Goal: Contribute content

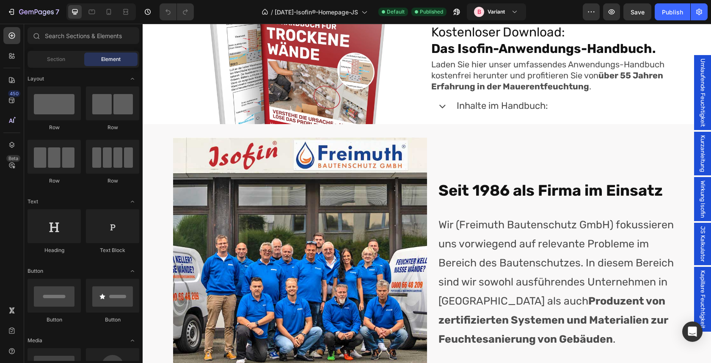
scroll to position [3210, 0]
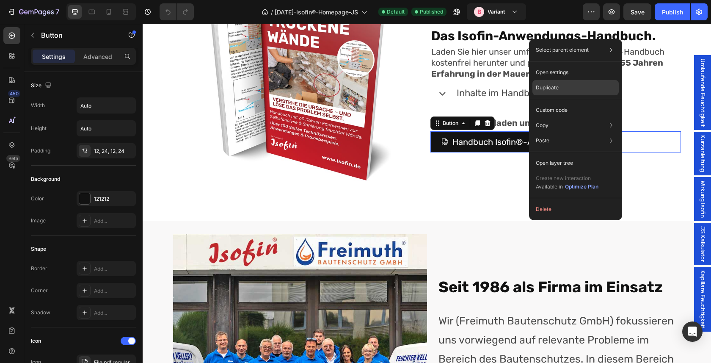
click at [565, 87] on div "Duplicate" at bounding box center [575, 87] width 86 height 15
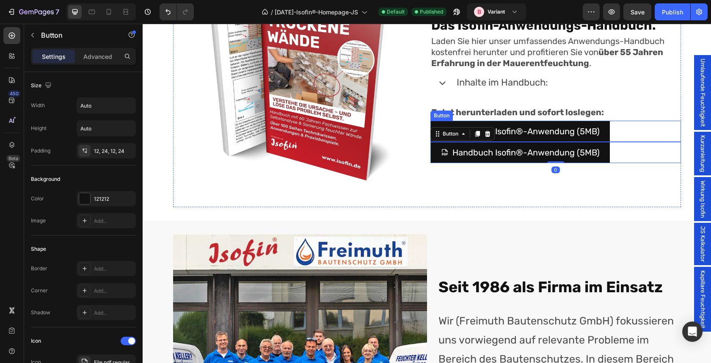
click at [628, 142] on div "Handbuch Isofin®-Anwendung (5MB) Button" at bounding box center [555, 131] width 251 height 21
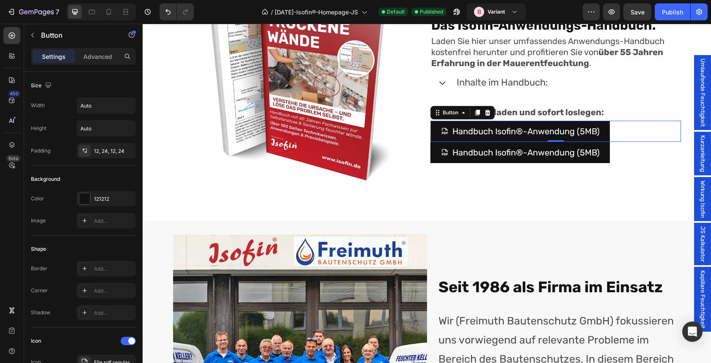
click at [630, 142] on div "Handbuch Isofin®-Anwendung (5MB) Button 0" at bounding box center [555, 131] width 251 height 21
click at [489, 116] on icon at bounding box center [487, 112] width 7 height 7
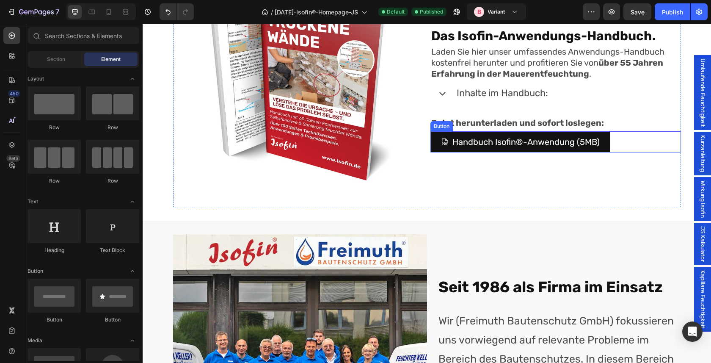
click at [642, 152] on div "Handbuch Isofin®-Anwendung (5MB) Button" at bounding box center [555, 141] width 251 height 21
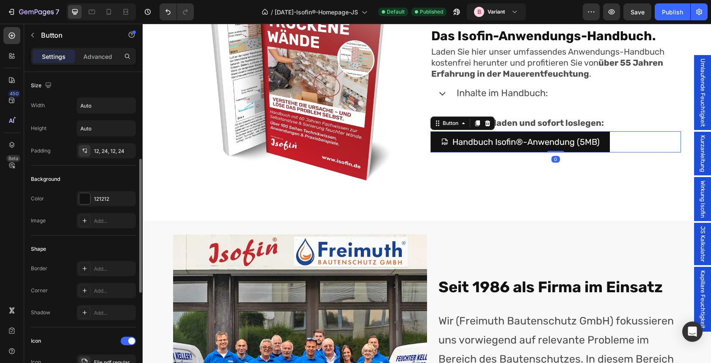
scroll to position [425, 0]
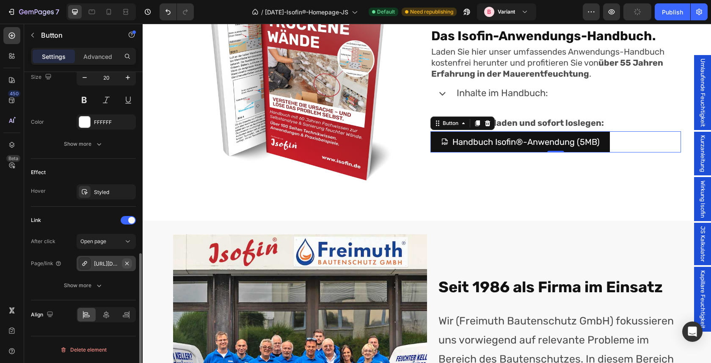
click at [128, 263] on icon "button" at bounding box center [127, 263] width 7 height 7
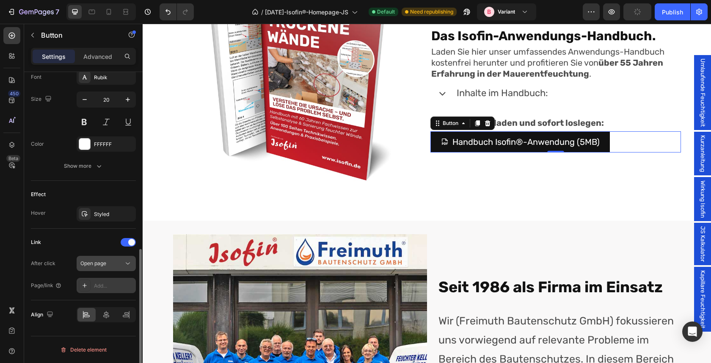
scroll to position [403, 0]
click at [86, 286] on icon at bounding box center [84, 285] width 7 height 7
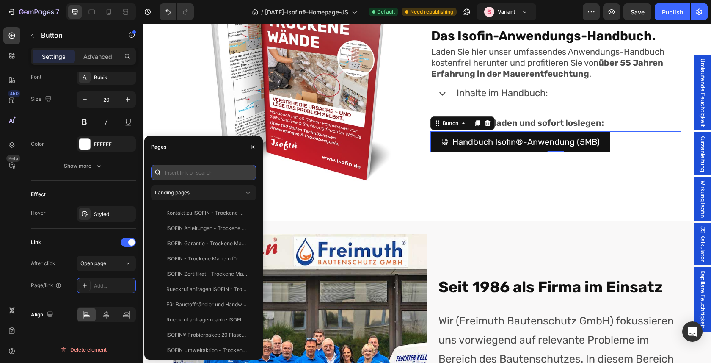
click at [185, 172] on input "text" at bounding box center [203, 172] width 105 height 15
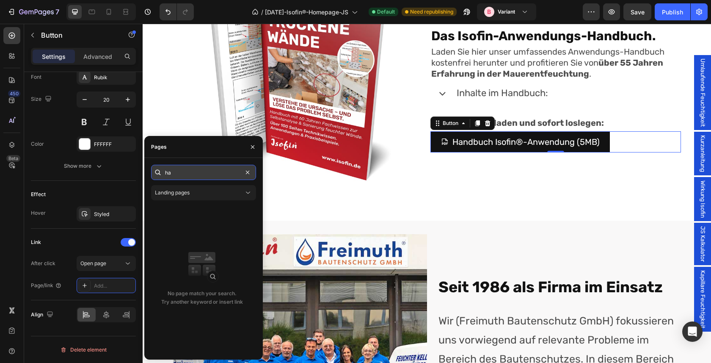
type input "h"
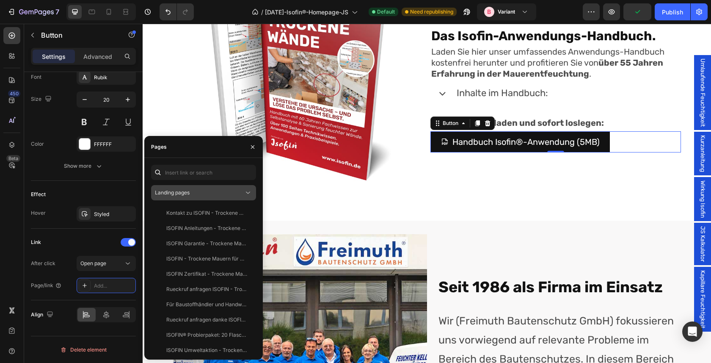
click at [189, 190] on span "Landing pages" at bounding box center [172, 192] width 35 height 6
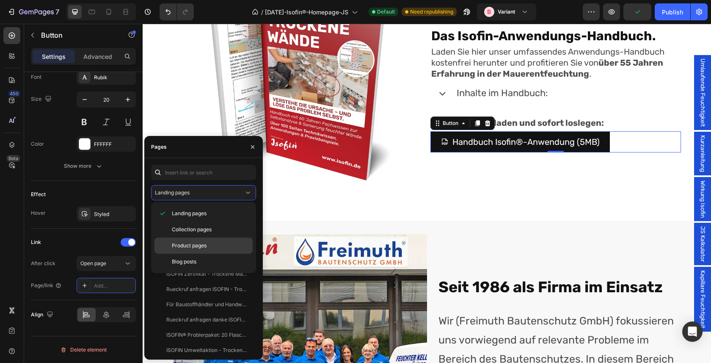
click at [196, 246] on span "Product pages" at bounding box center [189, 246] width 35 height 8
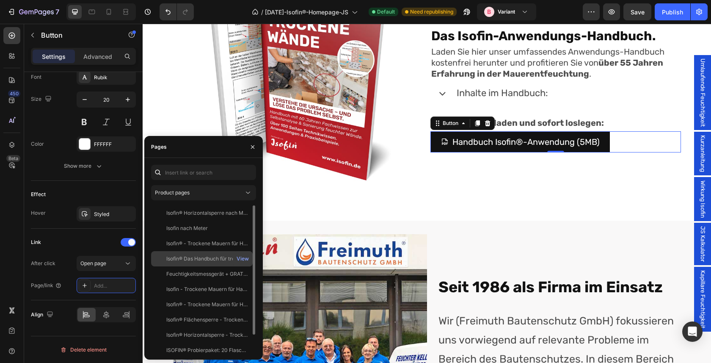
click at [186, 259] on div "Isofin® Das Handbuch für trockene Wände – 9. Auflage (2025)" at bounding box center [206, 259] width 81 height 8
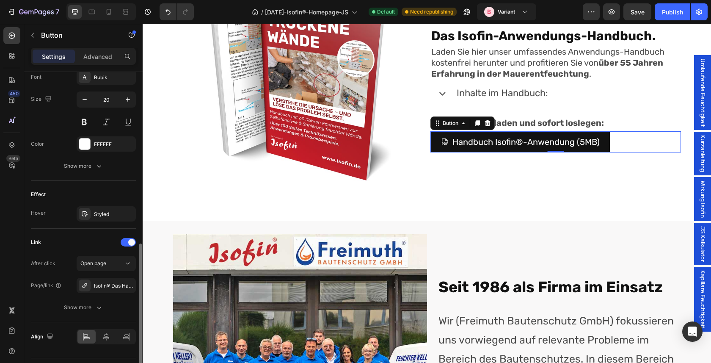
click at [91, 245] on div "Link" at bounding box center [83, 242] width 105 height 14
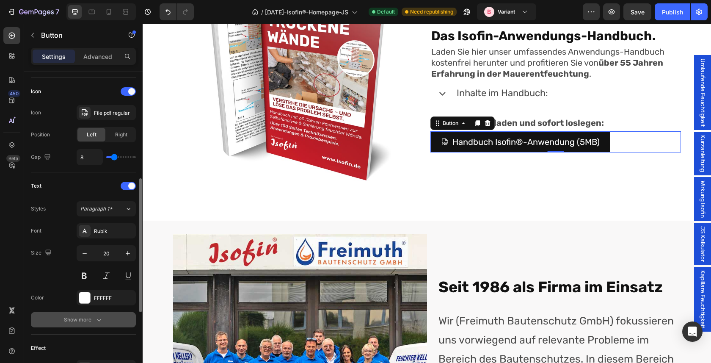
scroll to position [249, 0]
click at [117, 114] on div "File pdf regular" at bounding box center [114, 114] width 40 height 8
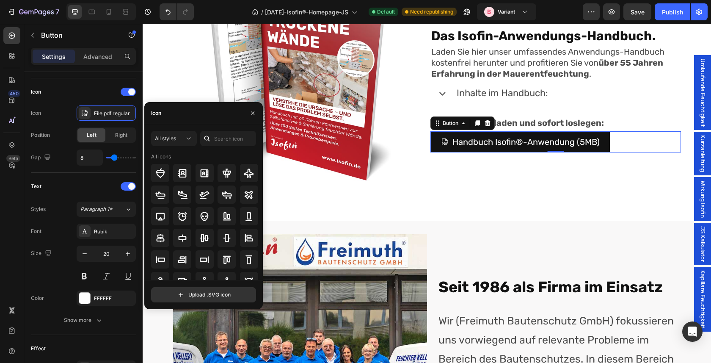
click at [172, 112] on div "Icon" at bounding box center [203, 113] width 118 height 22
click at [229, 138] on input "text" at bounding box center [228, 138] width 56 height 15
click at [231, 138] on input "book" at bounding box center [228, 138] width 56 height 15
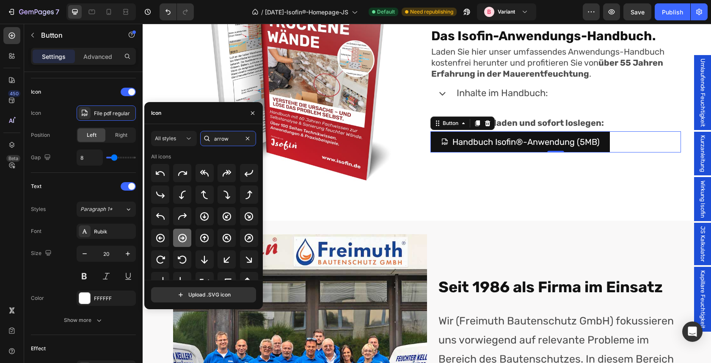
type input "arrow"
click at [182, 237] on icon at bounding box center [182, 237] width 8 height 8
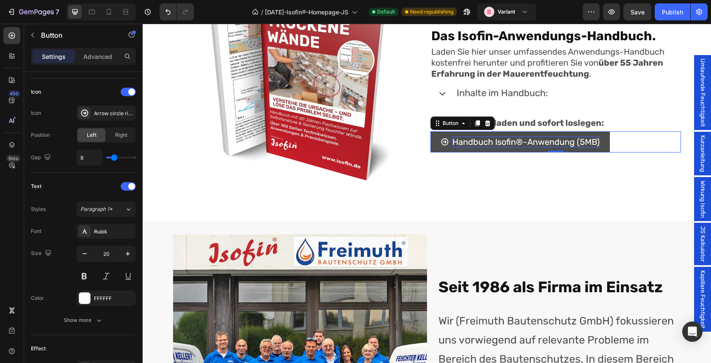
click at [484, 147] on p "Handbuch Isofin®-Anwendung (5MB)" at bounding box center [525, 141] width 147 height 11
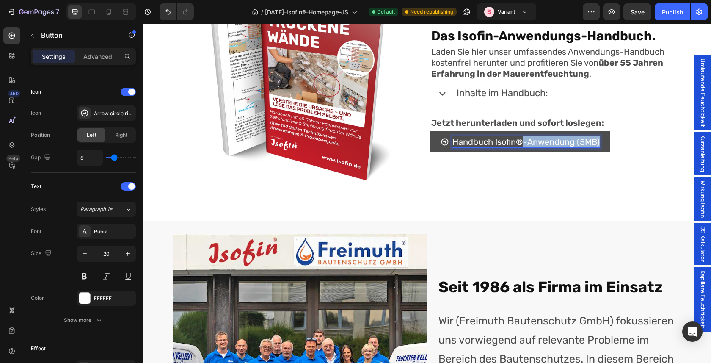
drag, startPoint x: 523, startPoint y: 232, endPoint x: 609, endPoint y: 231, distance: 85.9
click at [609, 152] on link "Handbuch Isofin®-Anwendung (5MB)" at bounding box center [519, 141] width 179 height 21
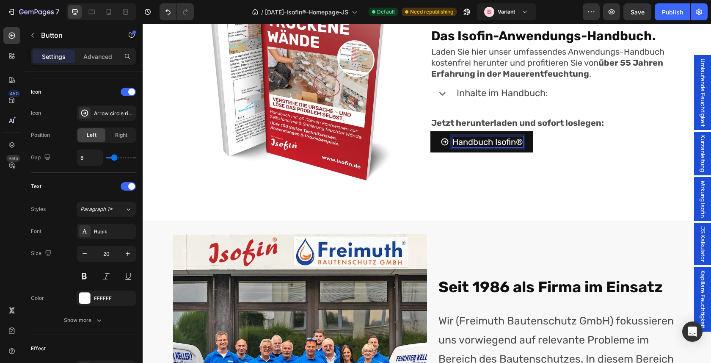
drag, startPoint x: 493, startPoint y: 229, endPoint x: 576, endPoint y: 229, distance: 82.9
click at [566, 152] on div "Handbuch Isofin® Button 0" at bounding box center [555, 141] width 251 height 21
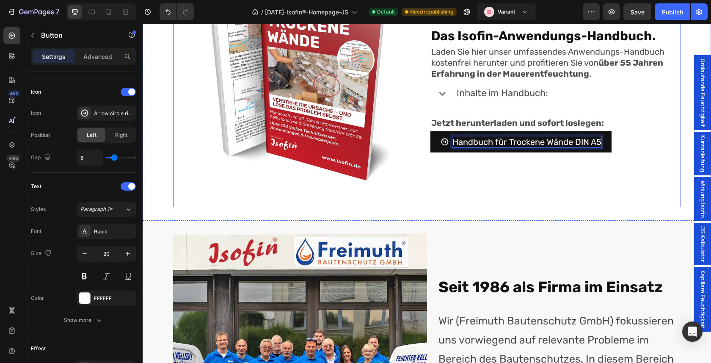
click at [560, 207] on div "Kostenloser Download: Das Isofin-Anwendungs-Handbuch. Heading Laden Sie hier un…" at bounding box center [555, 81] width 251 height 251
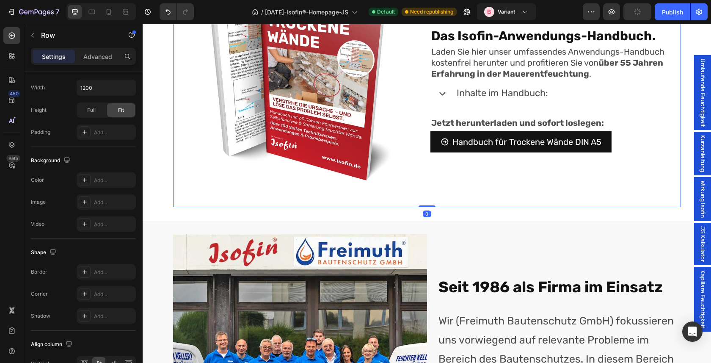
scroll to position [0, 0]
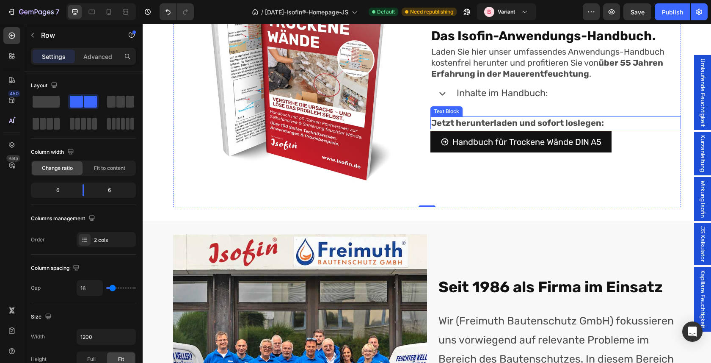
click at [499, 128] on strong "Jetzt herunterladen und sofort loslegen:" at bounding box center [517, 123] width 173 height 10
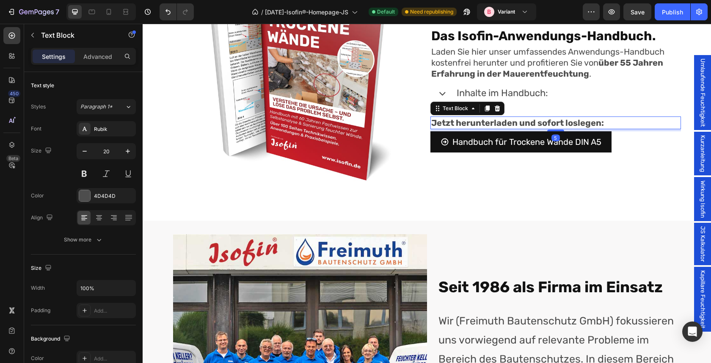
click at [499, 128] on strong "Jetzt herunterladen und sofort loslegen:" at bounding box center [517, 123] width 173 height 10
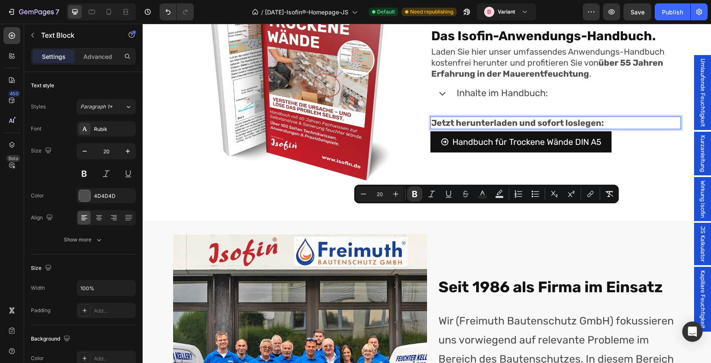
click at [527, 128] on p "Jetzt herunterladen und sofort loslegen:" at bounding box center [555, 122] width 249 height 11
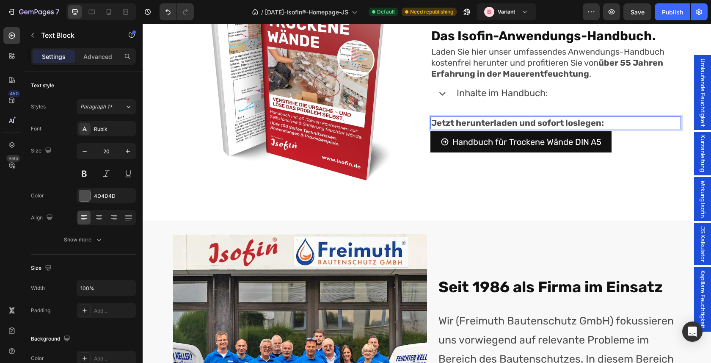
click at [468, 128] on strong "Jetzt herunterladen und sofort loslegen:" at bounding box center [517, 123] width 173 height 10
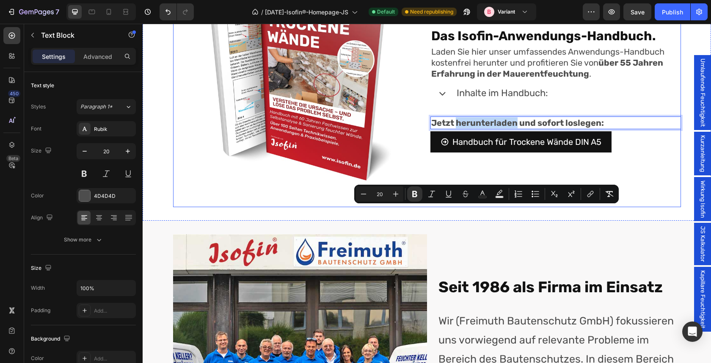
click at [587, 207] on div "Kostenloser Download: Das Isofin-Anwendungs-Handbuch. Heading Laden Sie hier un…" at bounding box center [555, 81] width 251 height 251
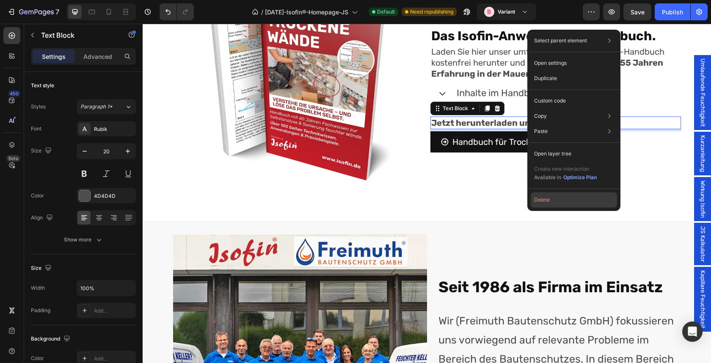
click at [591, 197] on button "Delete" at bounding box center [574, 199] width 86 height 15
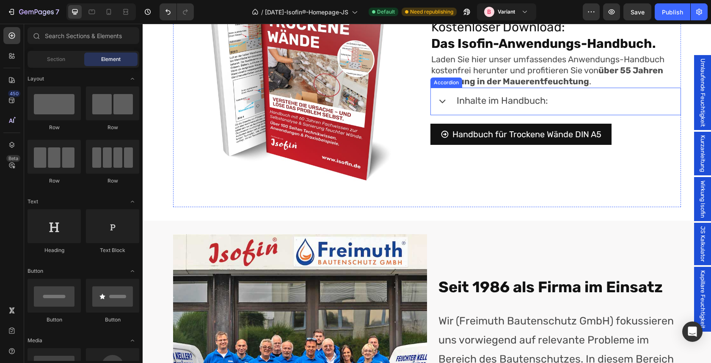
click at [440, 107] on icon at bounding box center [442, 100] width 13 height 13
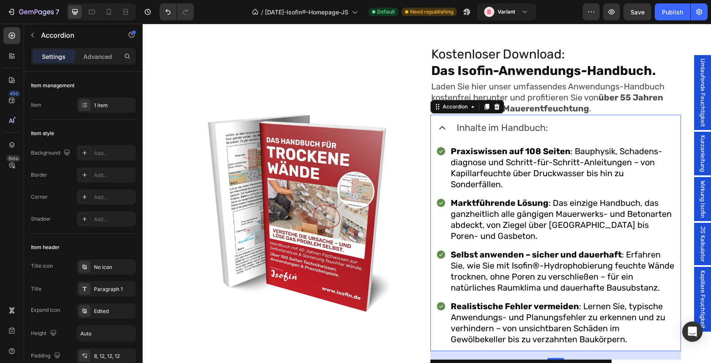
scroll to position [3248, 0]
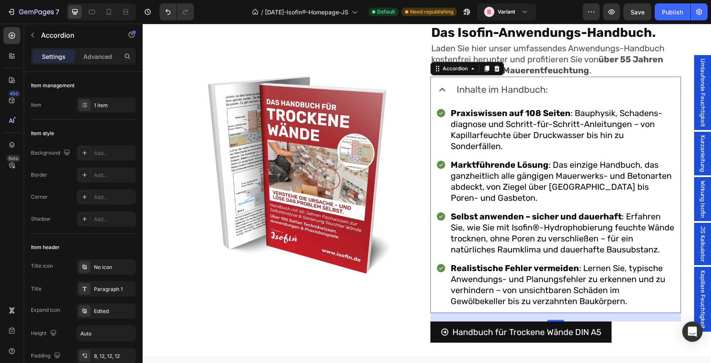
click at [441, 96] on div "Inhalte im Handbuch:" at bounding box center [556, 91] width 250 height 28
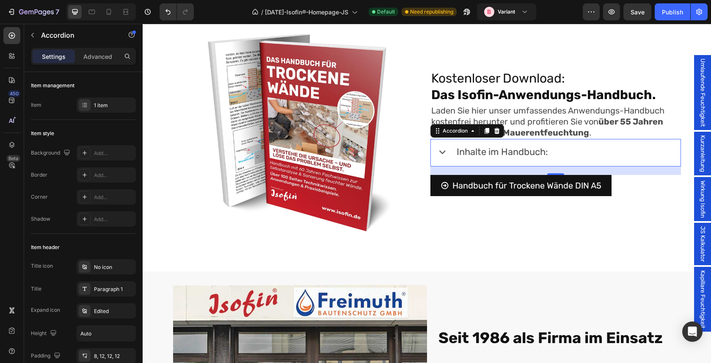
scroll to position [3206, 0]
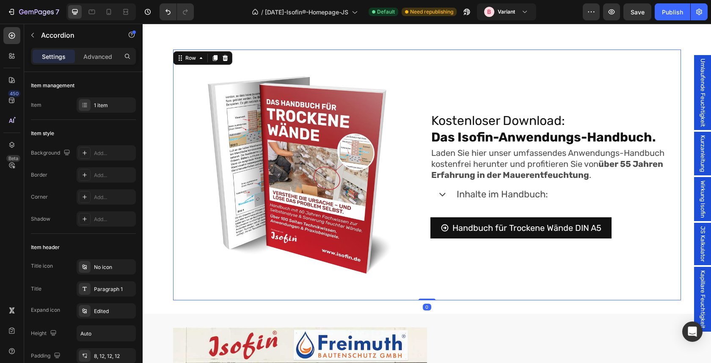
click at [598, 70] on div "Kostenloser Download: Das Isofin-Anwendungs-Handbuch. Heading Laden Sie hier un…" at bounding box center [555, 175] width 251 height 251
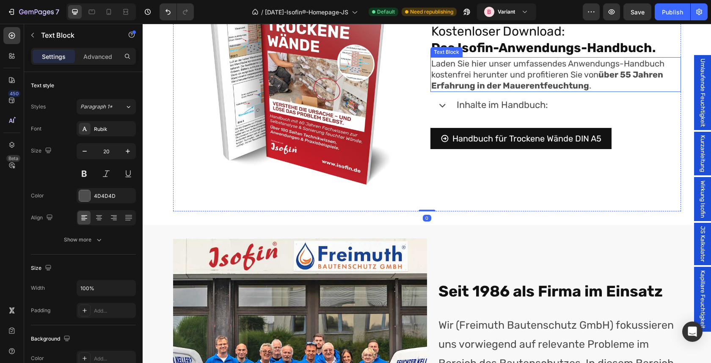
click at [472, 91] on p "Laden Sie hier unser umfassendes Anwendungs-Handbuch kostenfrei herunter und pr…" at bounding box center [555, 74] width 249 height 33
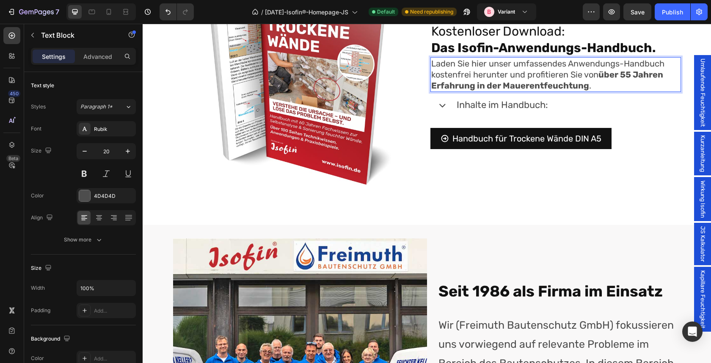
click at [452, 91] on p "Laden Sie hier unser umfassendes Anwendungs-Handbuch kostenfrei herunter und pr…" at bounding box center [555, 74] width 249 height 33
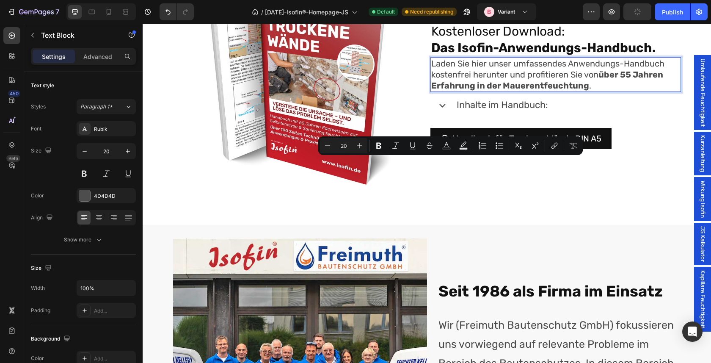
click at [515, 91] on p "Laden Sie hier unser umfassendes Anwendungs-Handbuch kostenfrei herunter und pr…" at bounding box center [555, 74] width 249 height 33
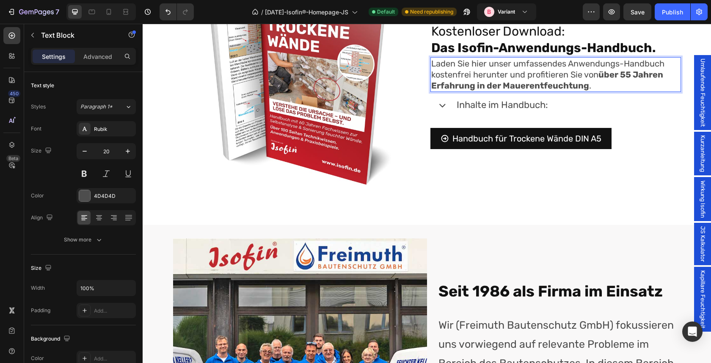
click at [450, 91] on p "Laden Sie hier unser umfassendes Anwendungs-Handbuch kostenfrei herunter und pr…" at bounding box center [555, 74] width 249 height 33
drag, startPoint x: 508, startPoint y: 163, endPoint x: 415, endPoint y: 163, distance: 93.1
click at [414, 163] on div "Image Kostenloser Download: Das Isofin-Anwendungs-Handbuch. Heading Kaufen Sie …" at bounding box center [427, 86] width 508 height 251
click at [548, 91] on p "Kaufen Sie hier unser umfassendes Anwendungs-Handbuch und profitieren Sie von ü…" at bounding box center [555, 74] width 249 height 33
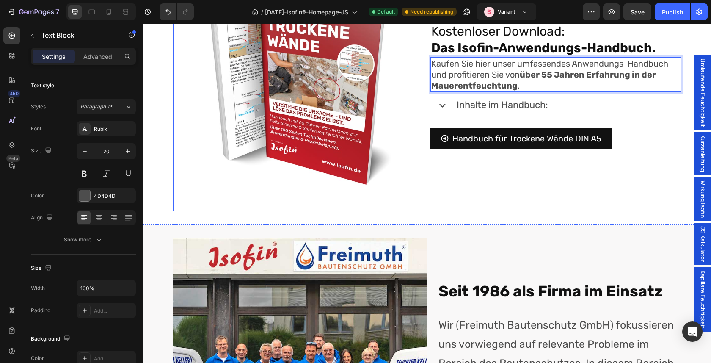
click at [515, 66] on div "Kostenloser Download: Das Isofin-Anwendungs-Handbuch. Heading Kaufen Sie hier u…" at bounding box center [555, 86] width 251 height 251
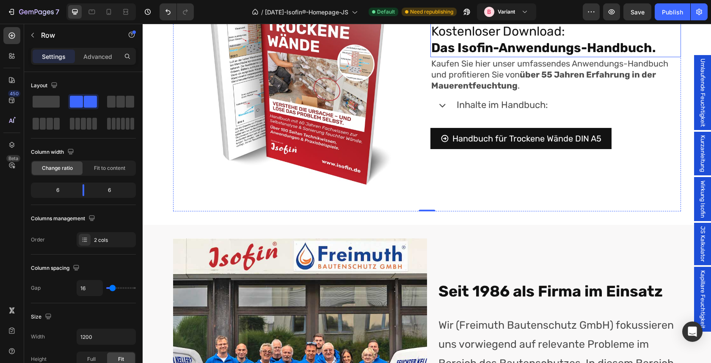
click at [510, 57] on h2 "Kostenloser Download: Das Isofin-Anwendungs-Handbuch." at bounding box center [555, 39] width 251 height 35
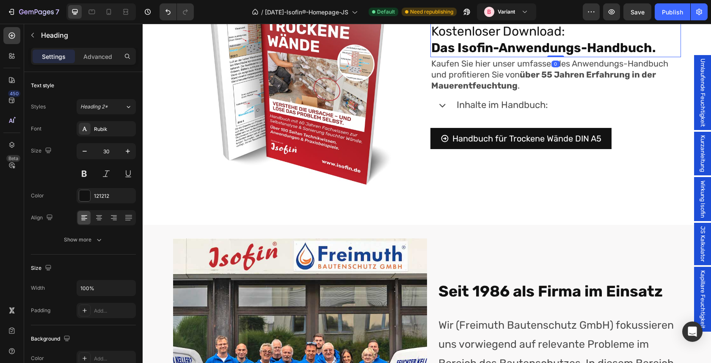
click at [510, 57] on h2 "Kostenloser Download: Das Isofin-Anwendungs-Handbuch." at bounding box center [555, 39] width 251 height 35
click at [510, 56] on p "Kostenloser Download: Das Isofin-Anwendungs-Handbuch." at bounding box center [555, 39] width 249 height 33
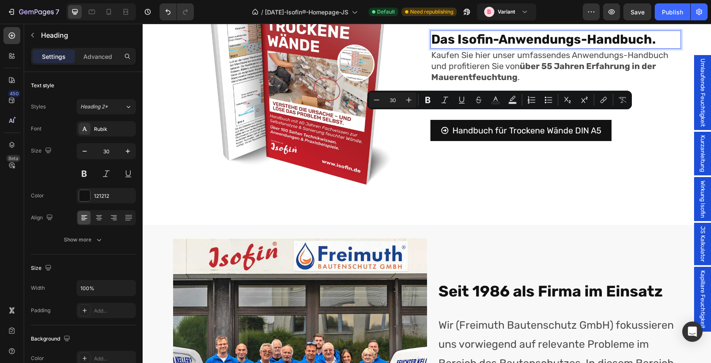
scroll to position [3215, 0]
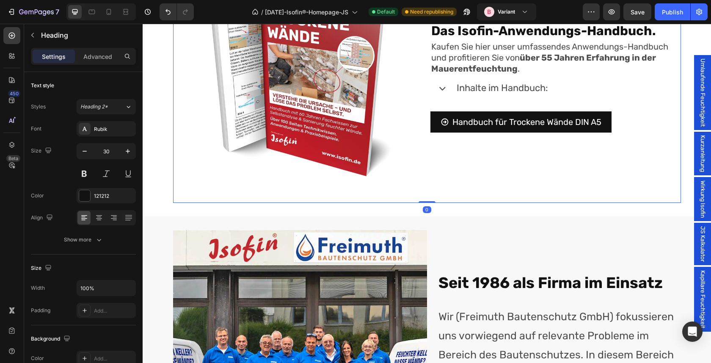
click at [482, 83] on div "⁠⁠⁠⁠⁠⁠⁠ Das Isofin-Anwendungs-Handbuch. Heading Kaufen Sie hier unser umfassend…" at bounding box center [555, 77] width 251 height 251
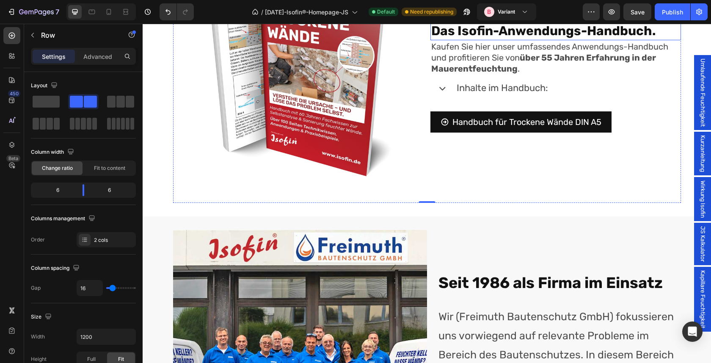
click at [649, 39] on strong "Das Isofin-Anwendungs-Handbuch." at bounding box center [543, 30] width 225 height 15
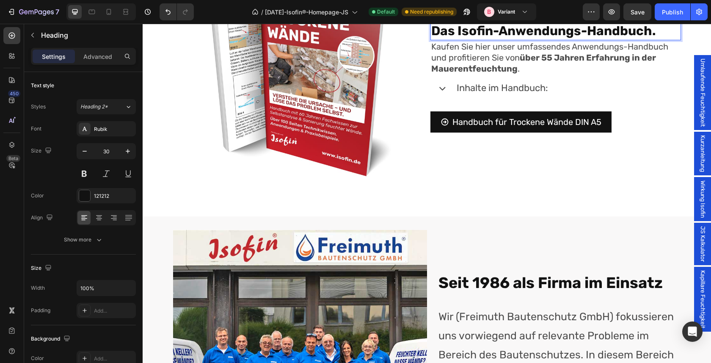
click at [669, 39] on p "Das Isofin-Anwendungs-Handbuch." at bounding box center [555, 31] width 249 height 17
click at [528, 39] on strong "Das Isofin-Anwendungs-Handbuch." at bounding box center [543, 30] width 225 height 15
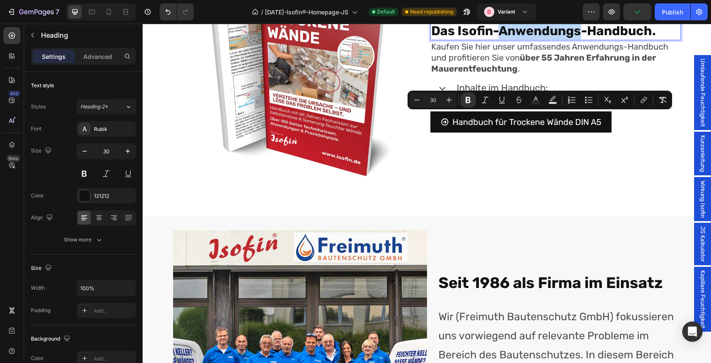
click at [513, 39] on strong "Das Isofin-Anwendungs-Handbuch." at bounding box center [543, 30] width 225 height 15
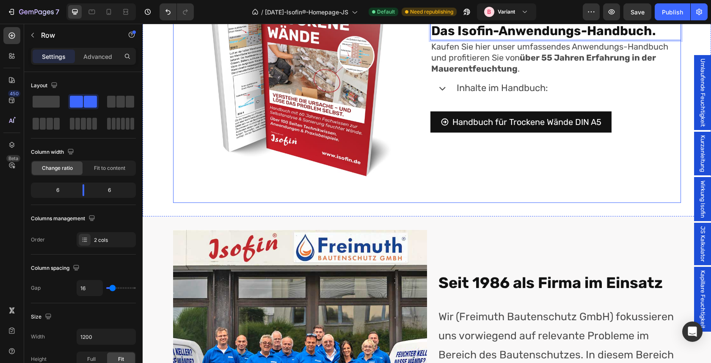
click at [517, 203] on div "Das Isofin-Anwendungs-Handbuch. Heading 0 Kaufen Sie hier unser umfassendes Anw…" at bounding box center [555, 77] width 251 height 251
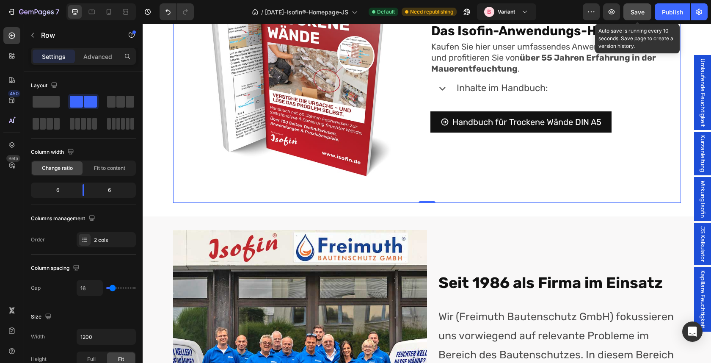
click at [636, 11] on span "Save" at bounding box center [638, 11] width 14 height 7
click at [638, 12] on span "Save" at bounding box center [638, 11] width 14 height 7
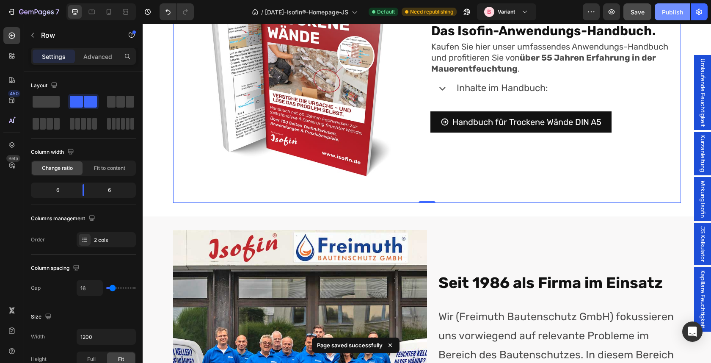
click at [672, 11] on div "Publish" at bounding box center [672, 12] width 21 height 9
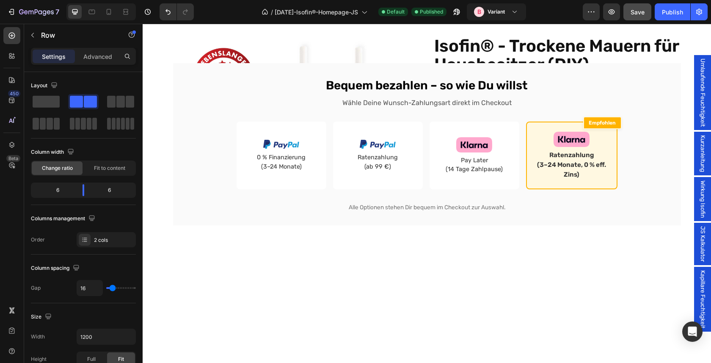
scroll to position [0, 0]
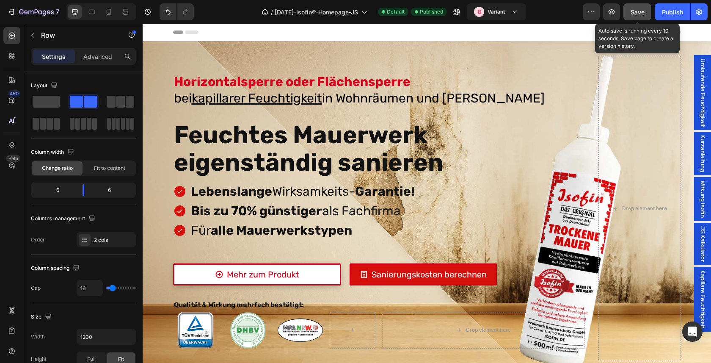
click at [637, 13] on span "Save" at bounding box center [638, 11] width 14 height 7
